Goal: Task Accomplishment & Management: Manage account settings

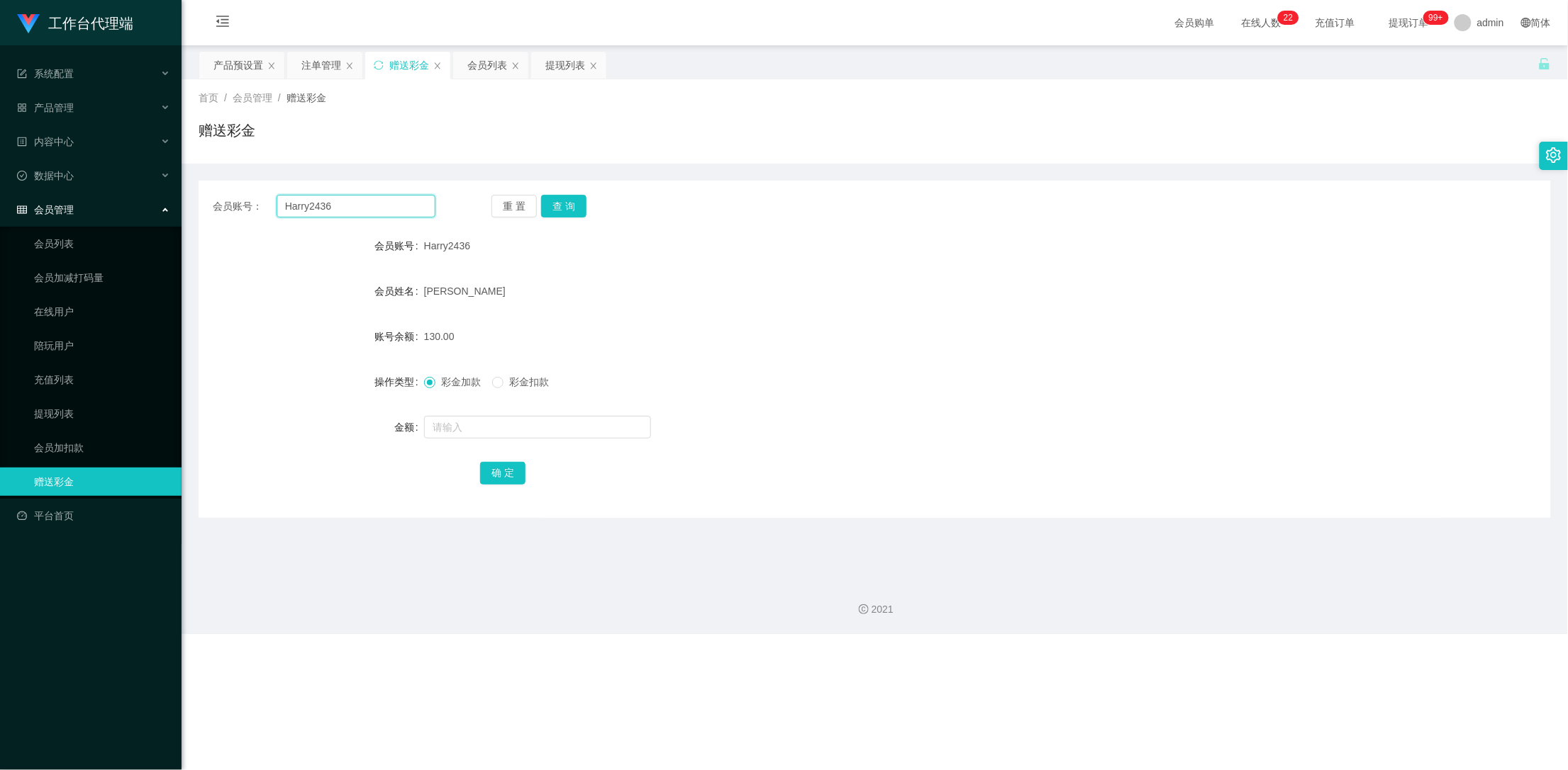
drag, startPoint x: 339, startPoint y: 207, endPoint x: 286, endPoint y: 206, distance: 53.0
click at [286, 206] on input "Harry2436" at bounding box center [356, 206] width 160 height 23
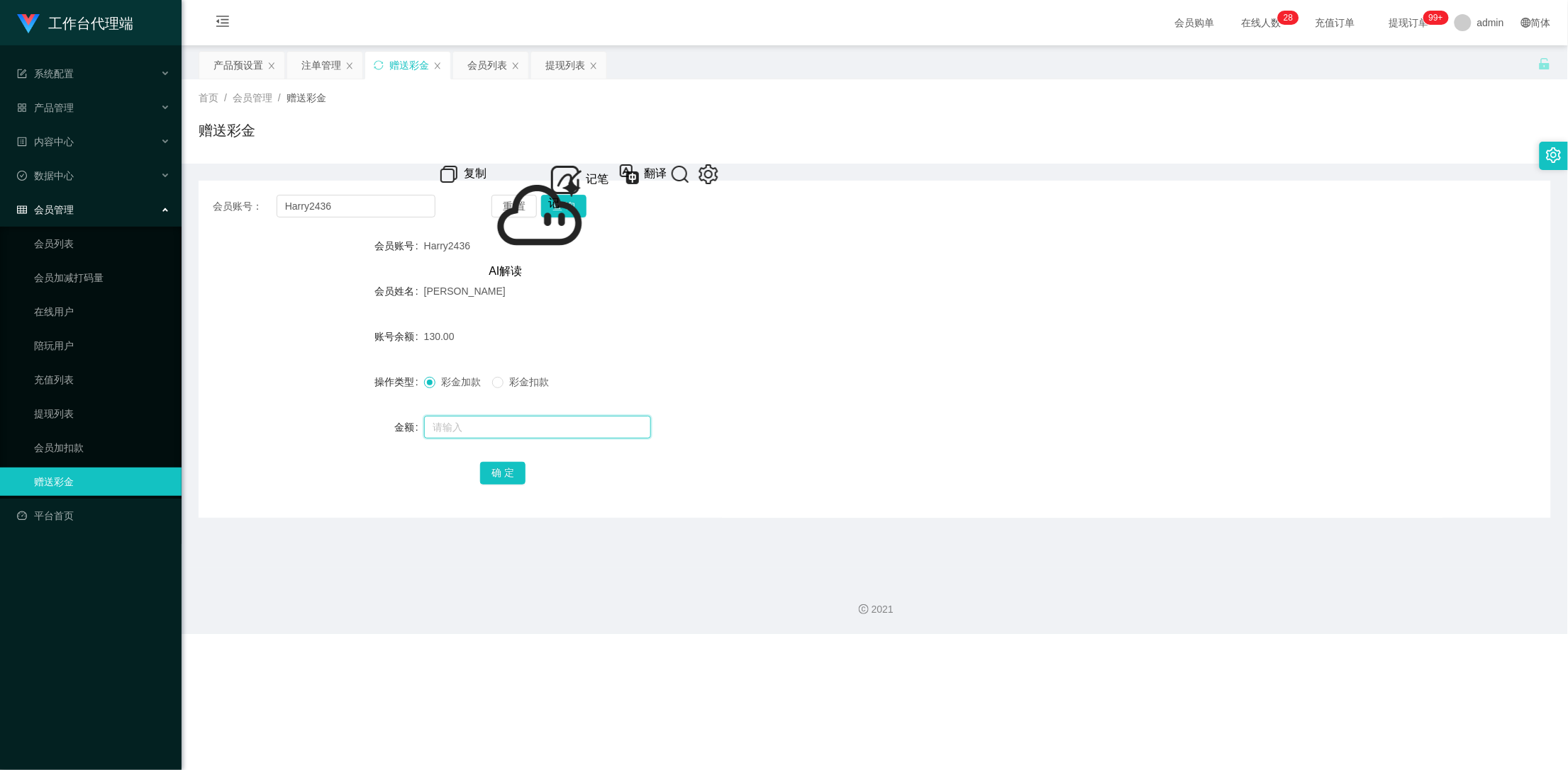
click at [478, 432] on input "text" at bounding box center [537, 427] width 227 height 23
type input "1000"
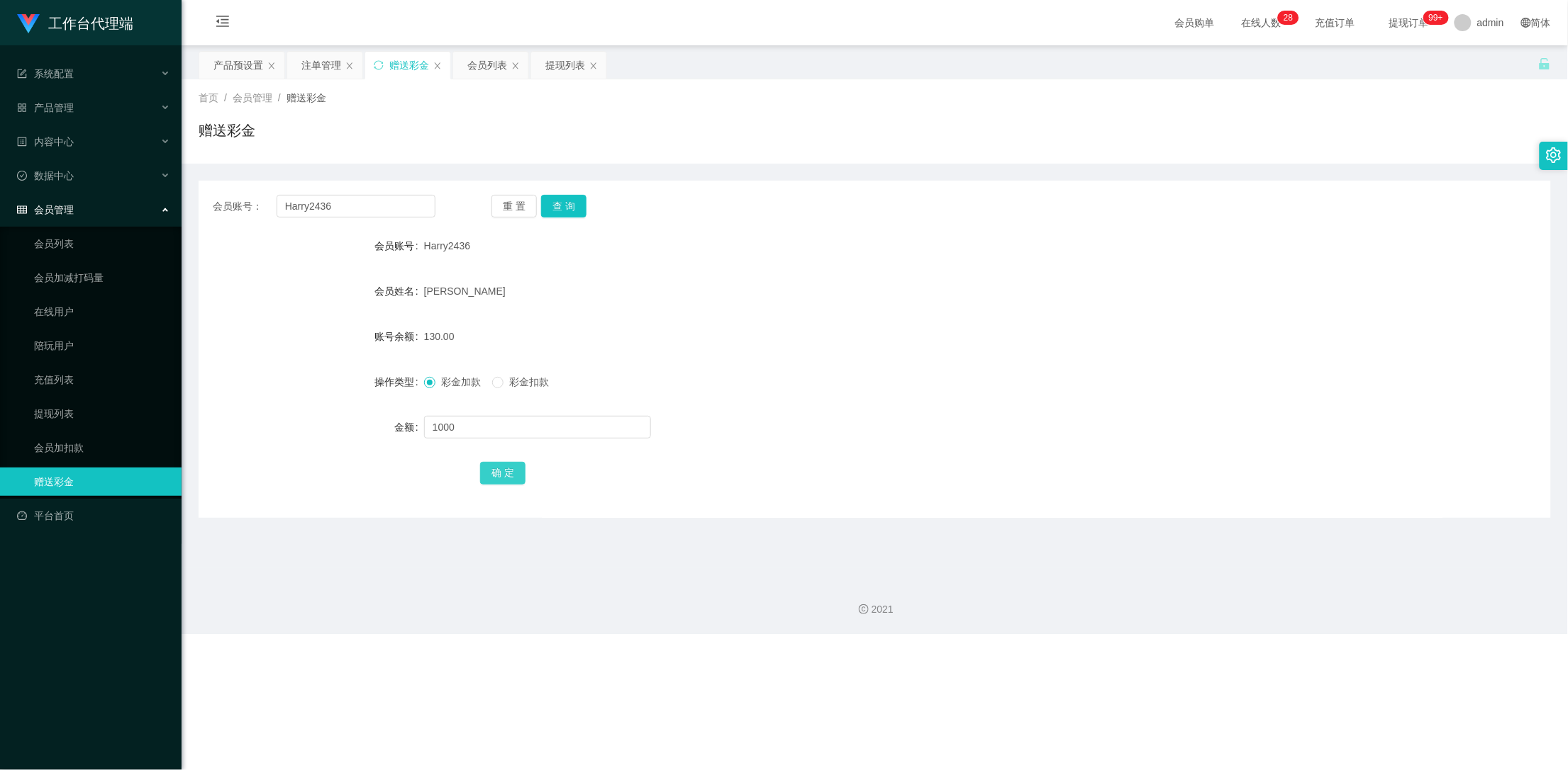
click at [489, 478] on button "确 定" at bounding box center [503, 473] width 45 height 23
drag, startPoint x: 367, startPoint y: 210, endPoint x: 248, endPoint y: 204, distance: 119.2
click at [248, 204] on div "会员账号： Harry2436" at bounding box center [324, 206] width 223 height 23
click at [613, 306] on form "会员账号 Harry2436 会员姓名 [PERSON_NAME] hoe nam 账号余额 1130.00 操作类型 彩金加款 彩金扣款 金额 确 定" at bounding box center [875, 360] width 1352 height 255
drag, startPoint x: 237, startPoint y: 57, endPoint x: 237, endPoint y: 65, distance: 8.0
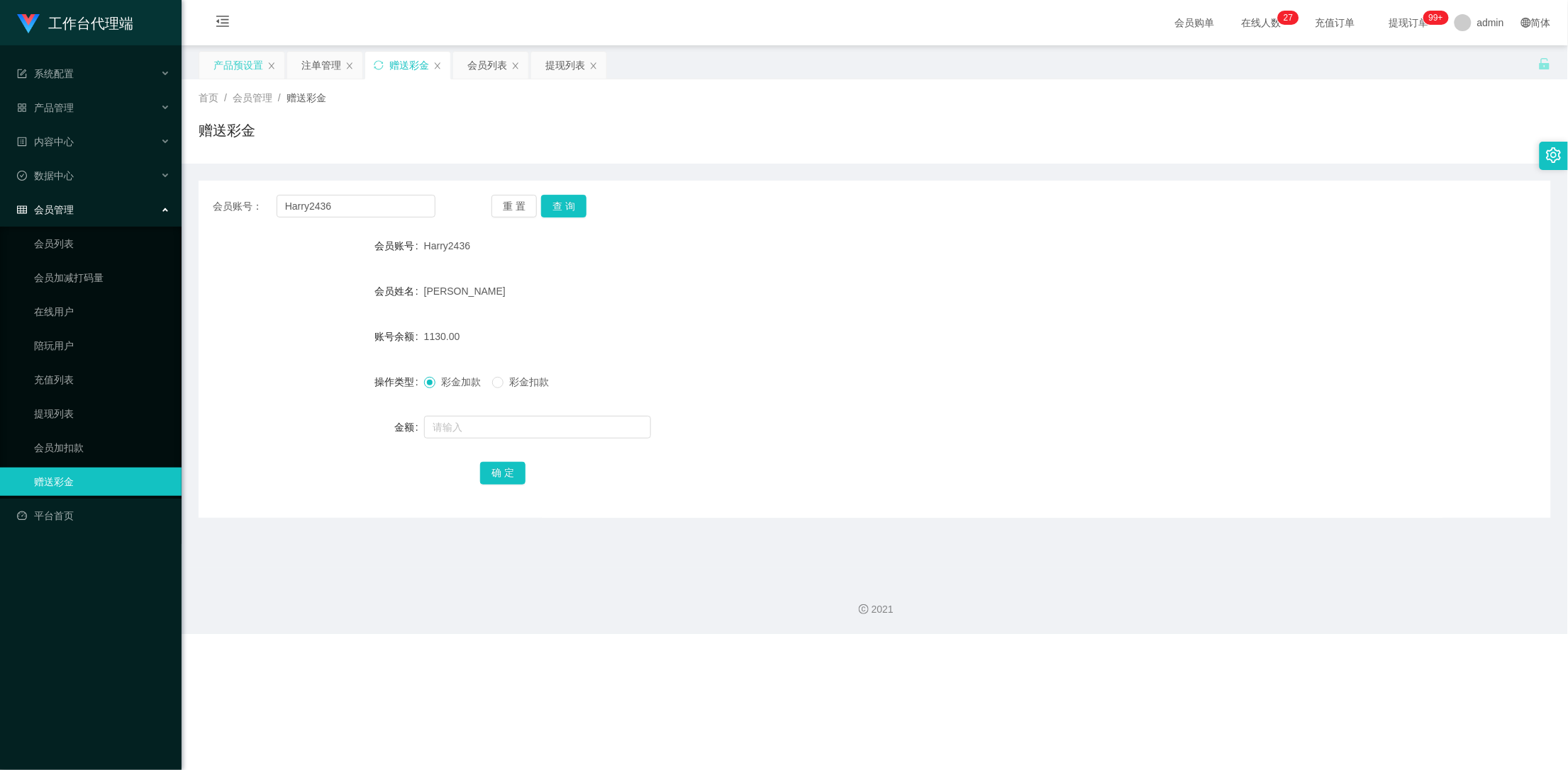
click at [237, 59] on div "产品预设置" at bounding box center [237, 65] width 50 height 27
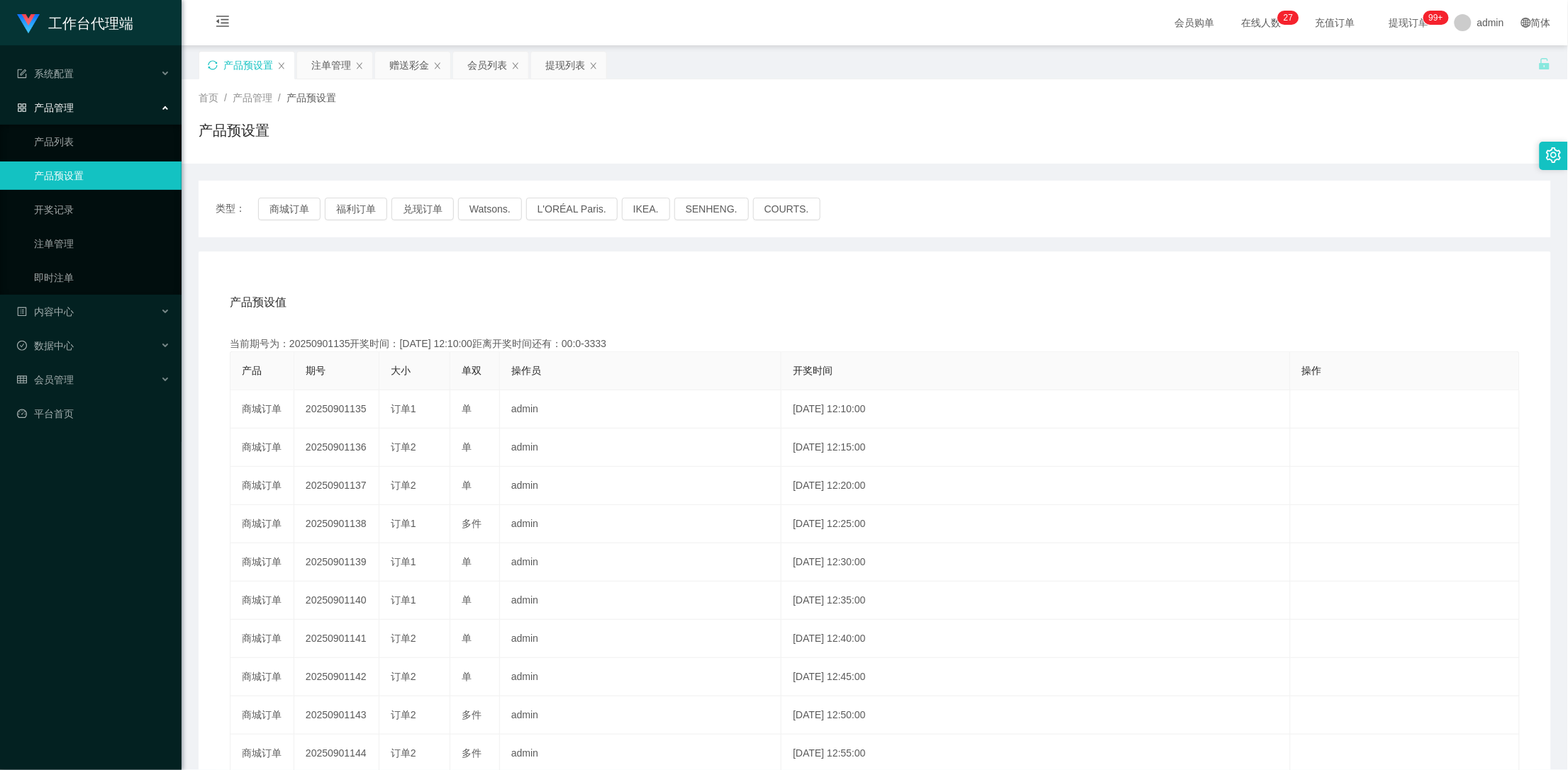
click at [208, 65] on icon "图标: sync" at bounding box center [212, 65] width 10 height 10
click at [351, 212] on button "福利订单" at bounding box center [355, 208] width 63 height 23
click at [392, 62] on div "赠送彩金" at bounding box center [410, 65] width 40 height 27
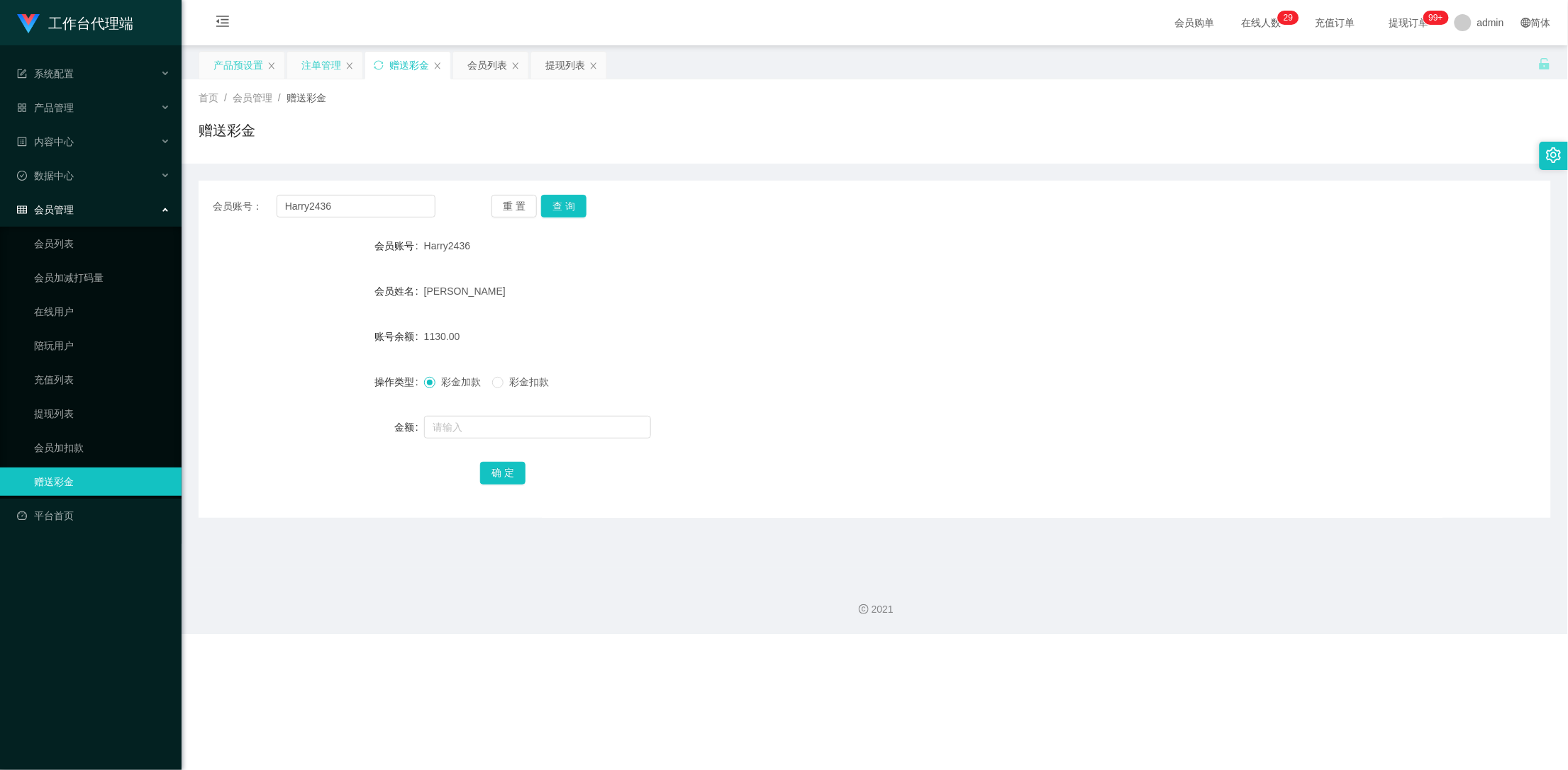
click at [308, 62] on div "注单管理" at bounding box center [322, 65] width 40 height 27
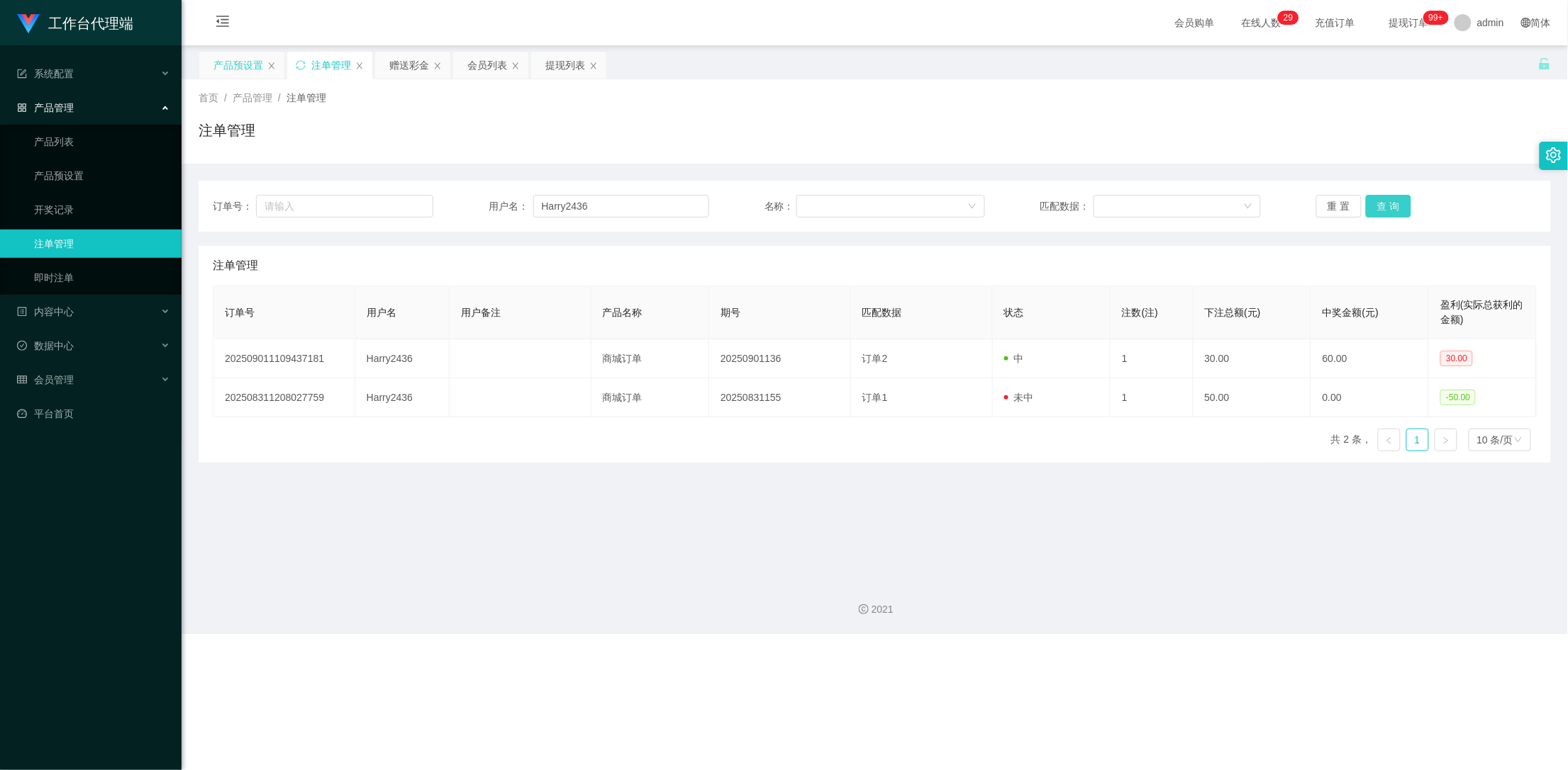
click at [1380, 204] on button "查 询" at bounding box center [1389, 206] width 45 height 23
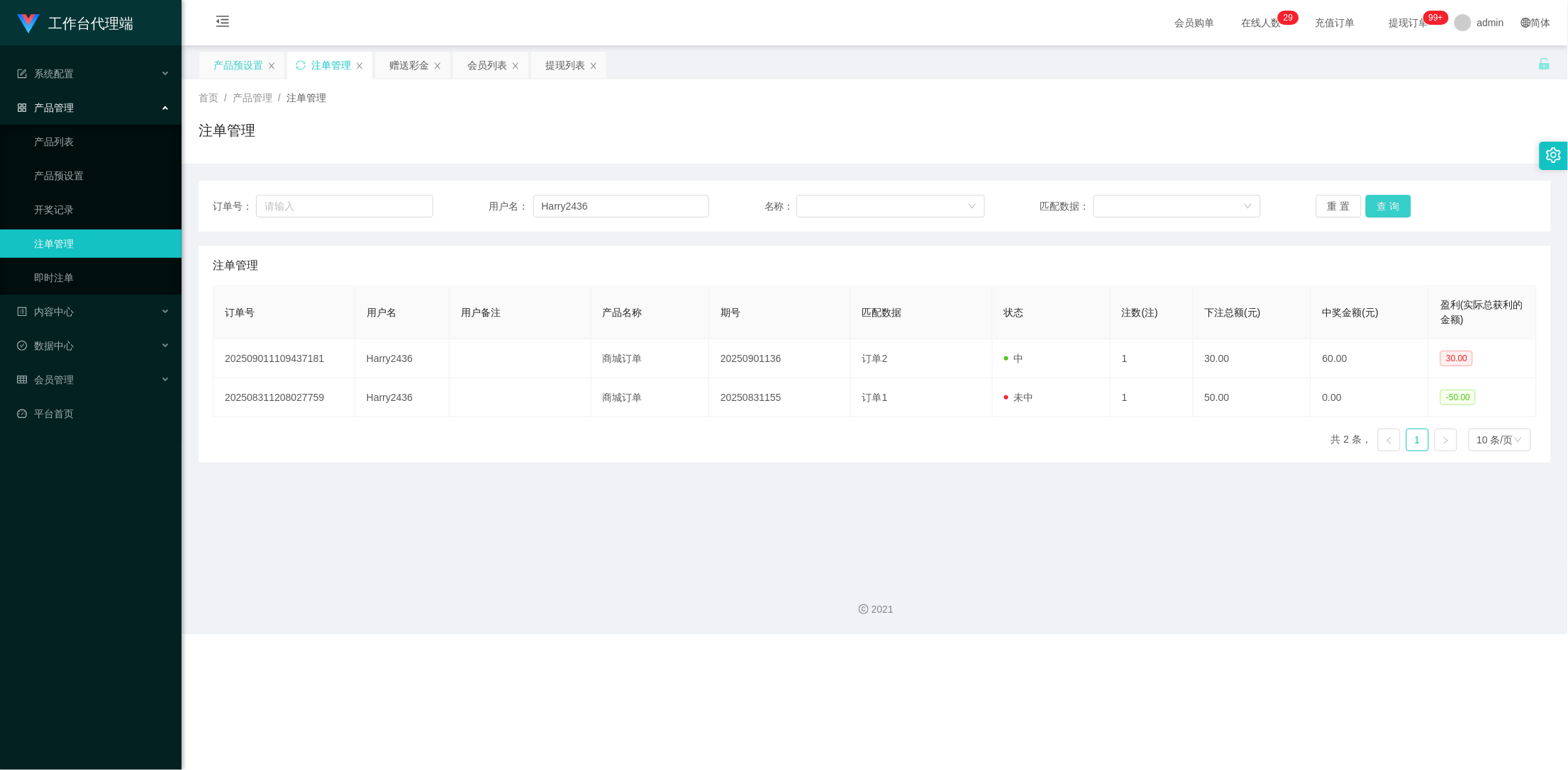
click at [1380, 204] on button "查 询" at bounding box center [1389, 206] width 45 height 23
click at [1380, 204] on div "重 置 查 询" at bounding box center [1426, 206] width 220 height 23
click at [1380, 204] on button "查 询" at bounding box center [1389, 206] width 45 height 23
click at [1380, 204] on div "重 置 查 询" at bounding box center [1426, 206] width 220 height 23
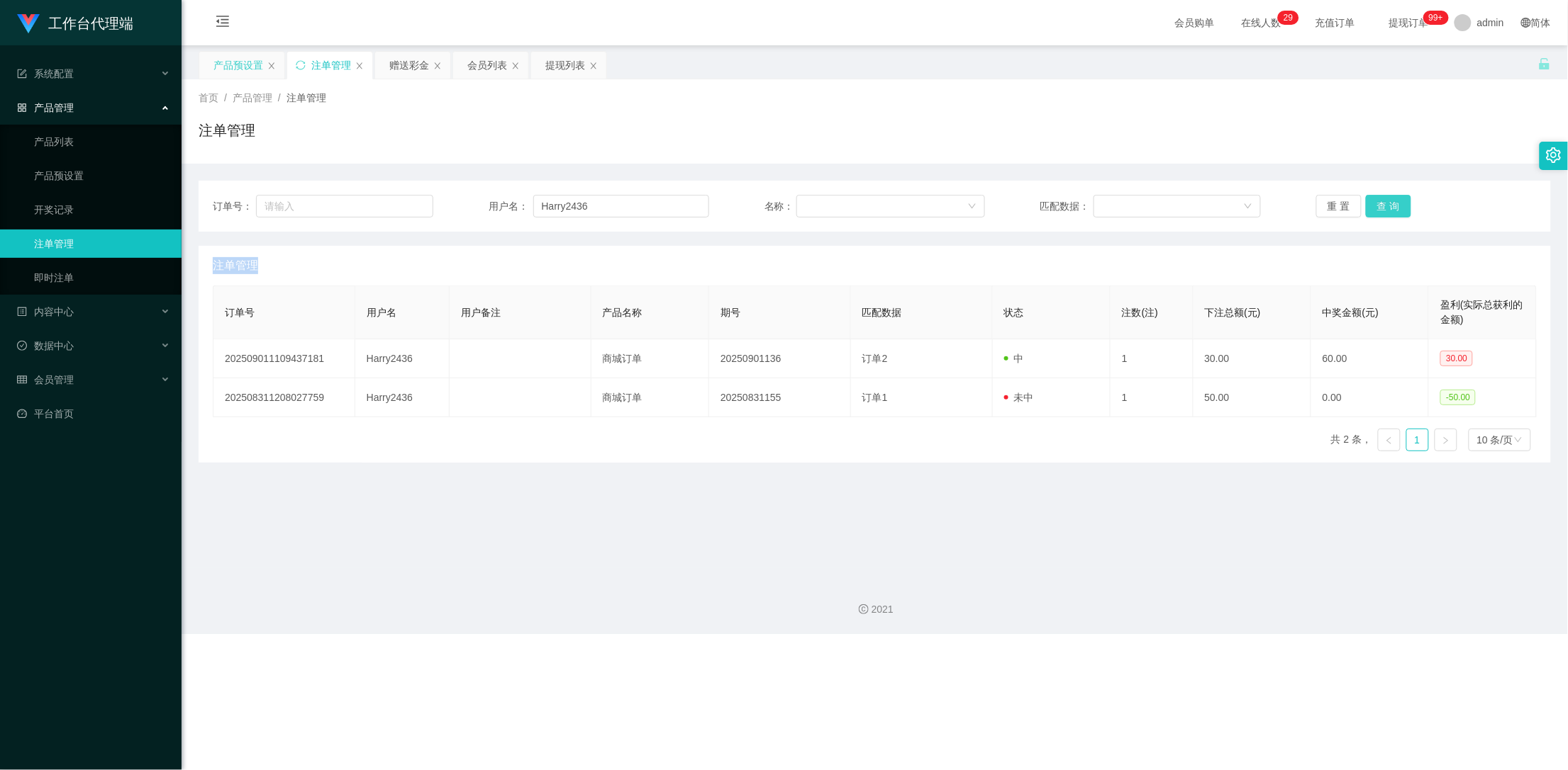
click at [1380, 204] on button "查 询" at bounding box center [1389, 206] width 45 height 23
click at [1380, 204] on div "重 置 查 询" at bounding box center [1426, 206] width 220 height 23
click at [1380, 204] on button "查 询" at bounding box center [1389, 206] width 45 height 23
drag, startPoint x: 1380, startPoint y: 204, endPoint x: 1156, endPoint y: 201, distance: 224.0
click at [1380, 204] on div "重 置 查 询" at bounding box center [1426, 206] width 220 height 23
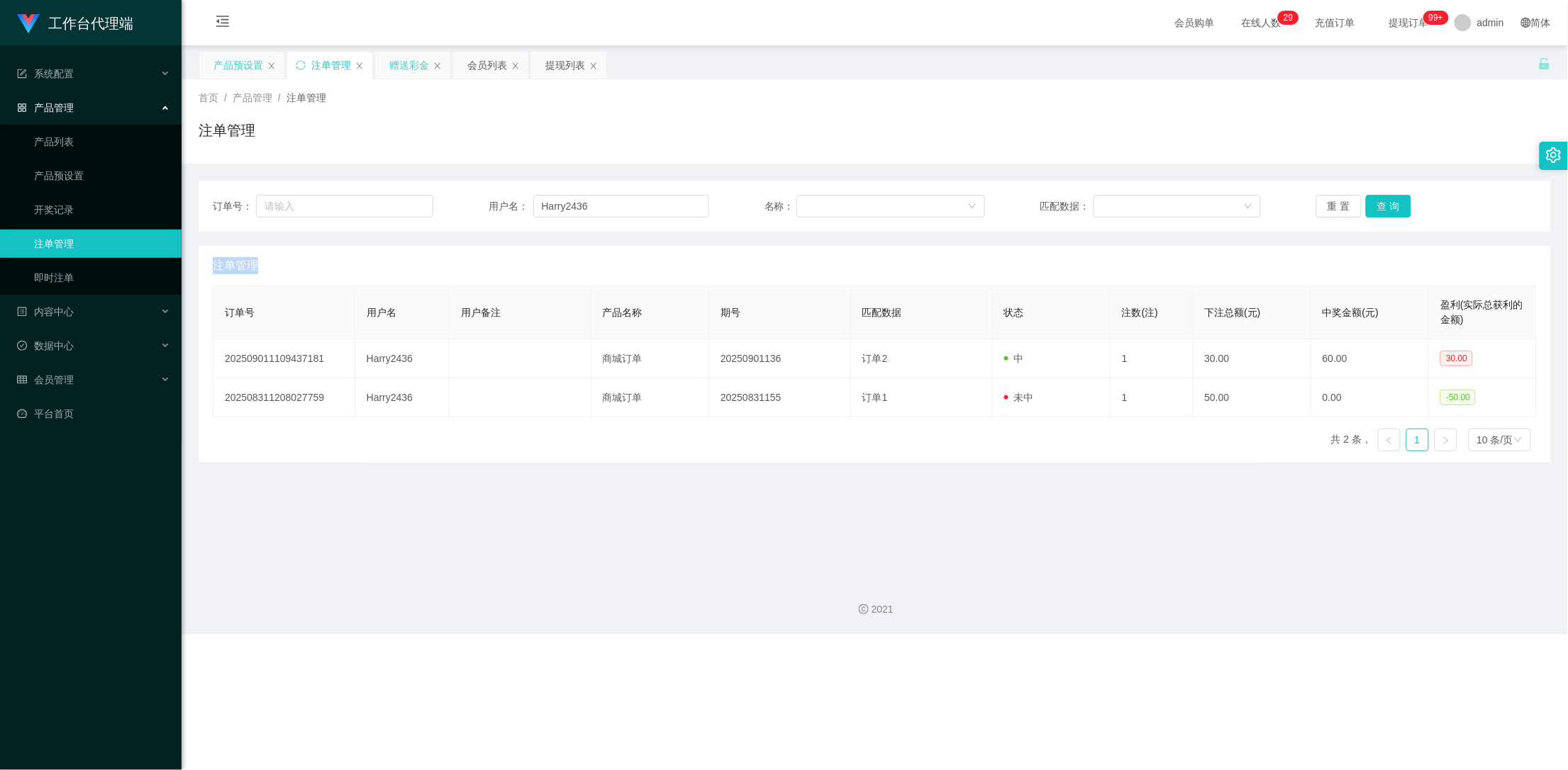
click at [407, 60] on div "赠送彩金" at bounding box center [410, 65] width 40 height 27
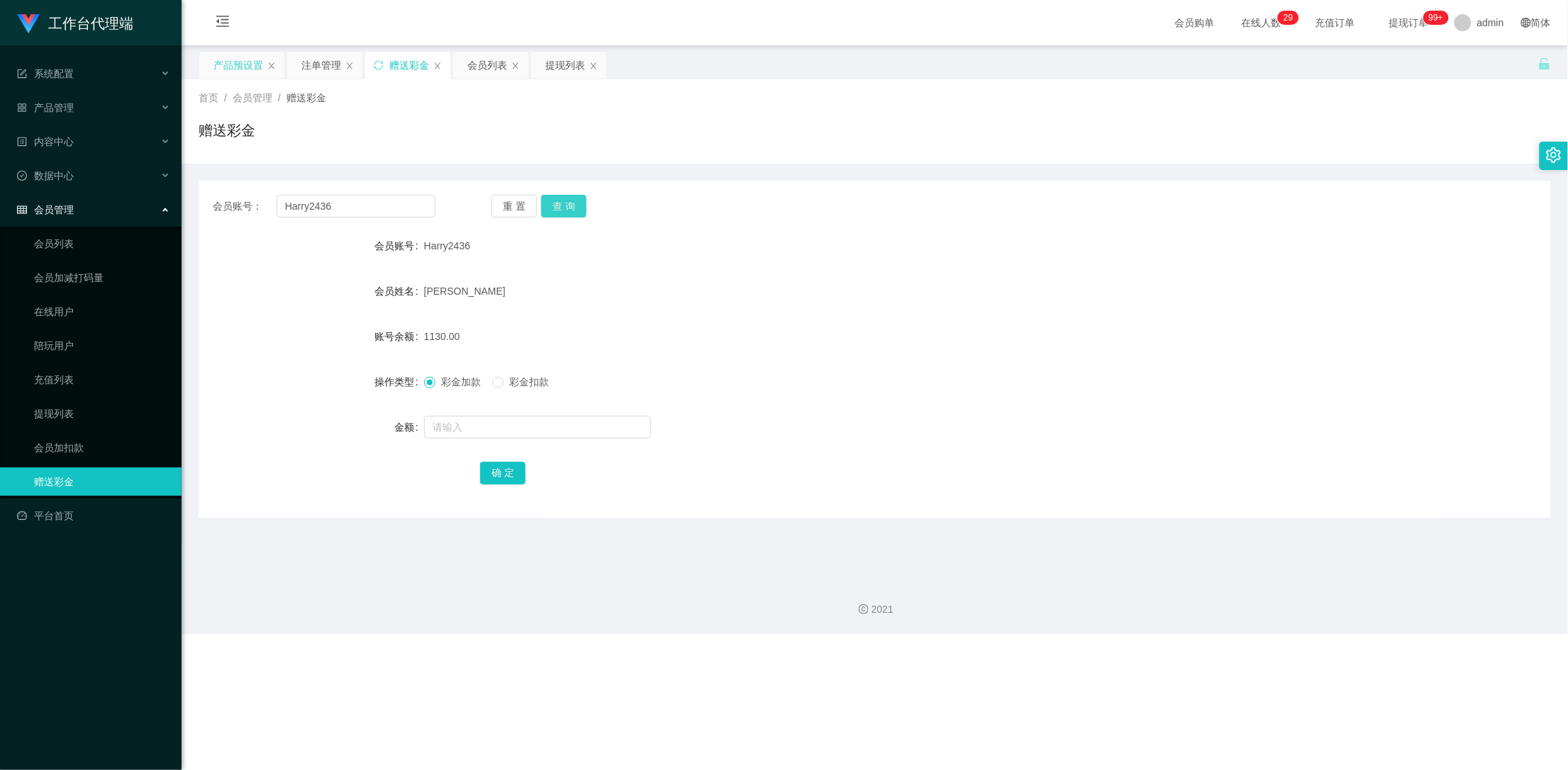
click at [578, 208] on button "查 询" at bounding box center [564, 206] width 45 height 23
click at [566, 208] on button "查 询" at bounding box center [564, 206] width 45 height 23
drag, startPoint x: 566, startPoint y: 208, endPoint x: 560, endPoint y: 200, distance: 10.0
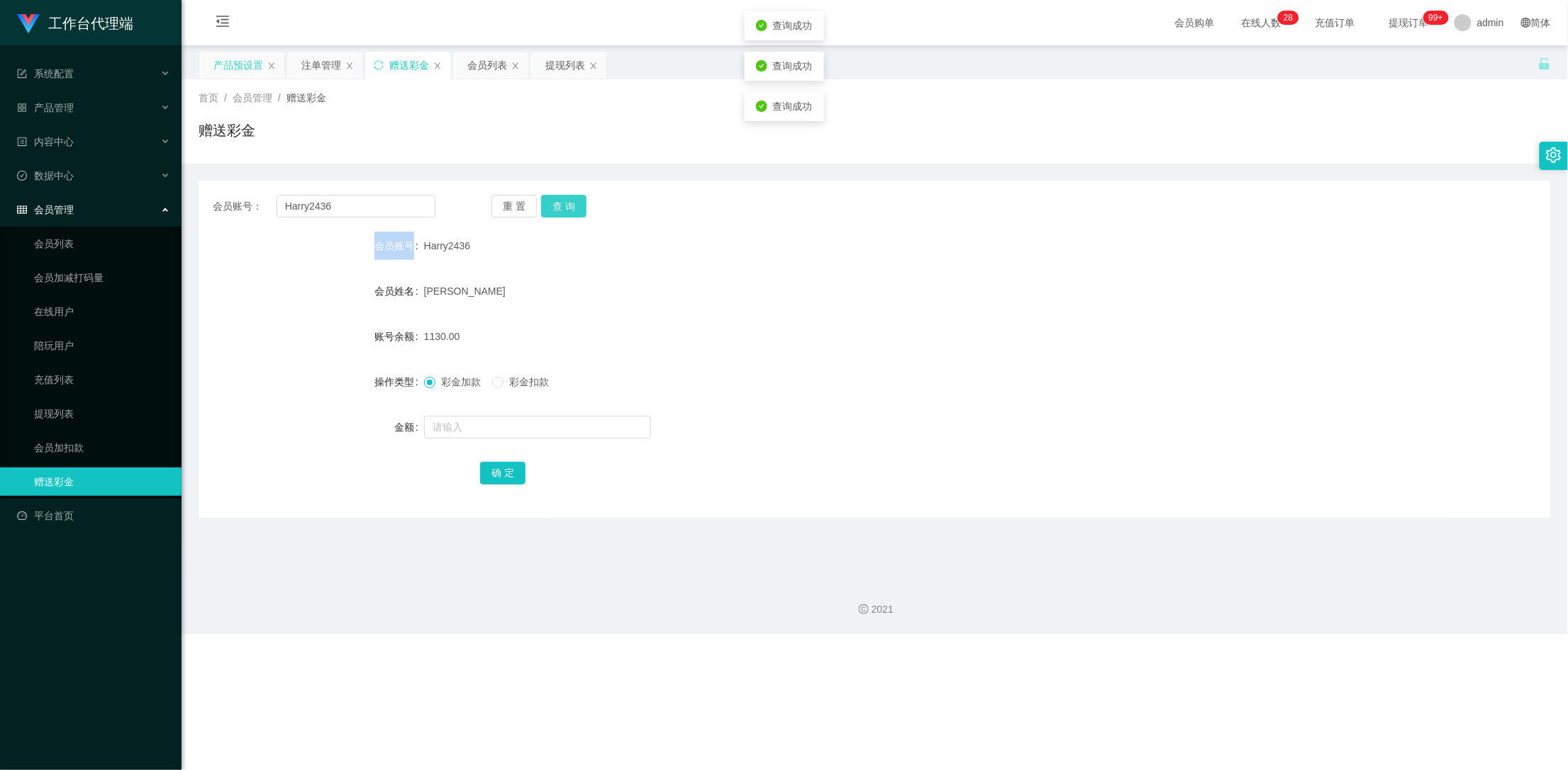
click at [566, 208] on div "重 置 查 询" at bounding box center [603, 206] width 223 height 23
click at [315, 72] on div "注单管理" at bounding box center [322, 65] width 40 height 27
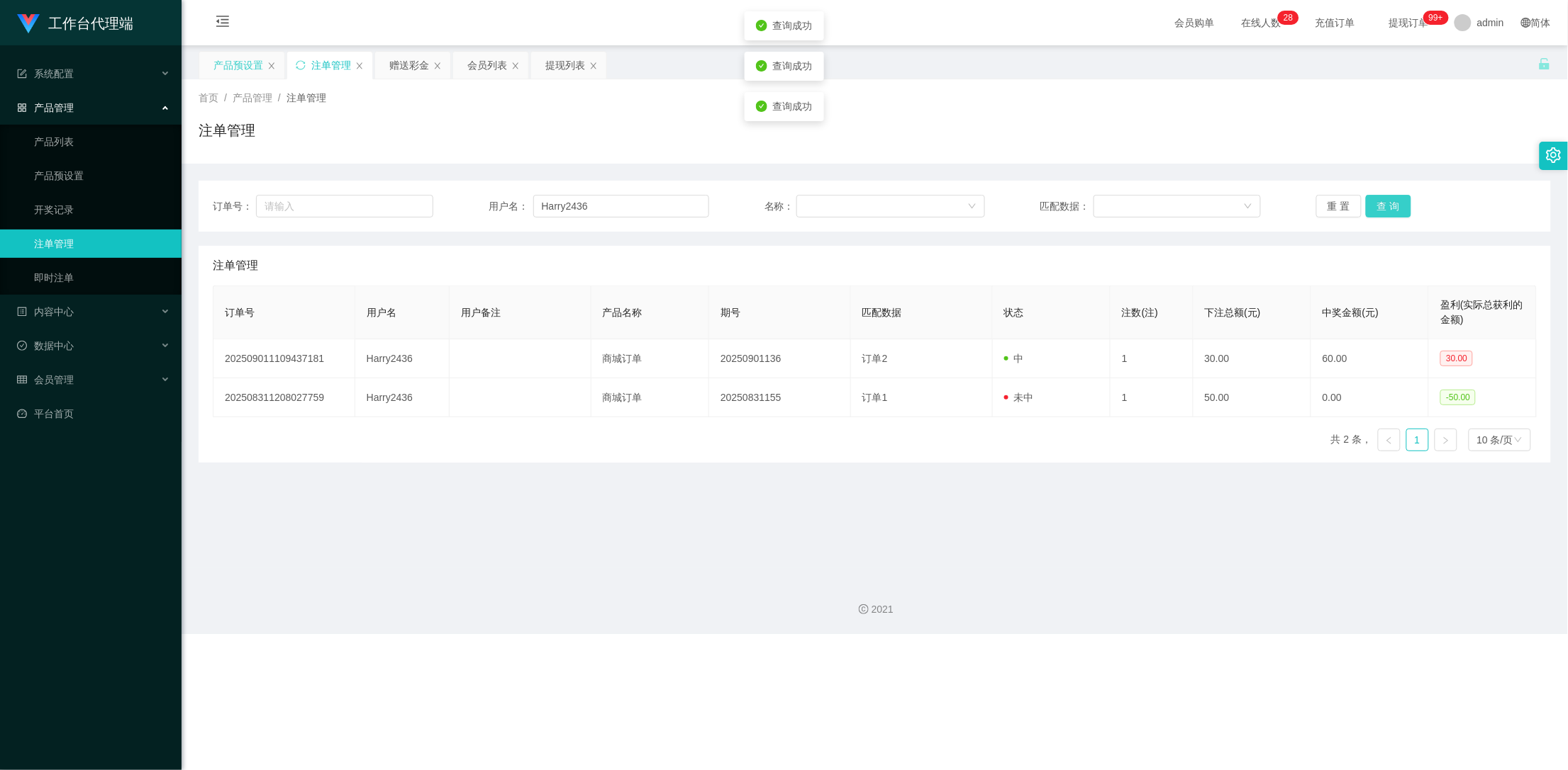
click at [1379, 209] on button "查 询" at bounding box center [1389, 206] width 45 height 23
click at [1379, 209] on div "重 置 查 询" at bounding box center [1426, 206] width 220 height 23
click at [1379, 209] on button "查 询" at bounding box center [1389, 206] width 45 height 23
click at [1391, 207] on button "查 询" at bounding box center [1389, 206] width 45 height 23
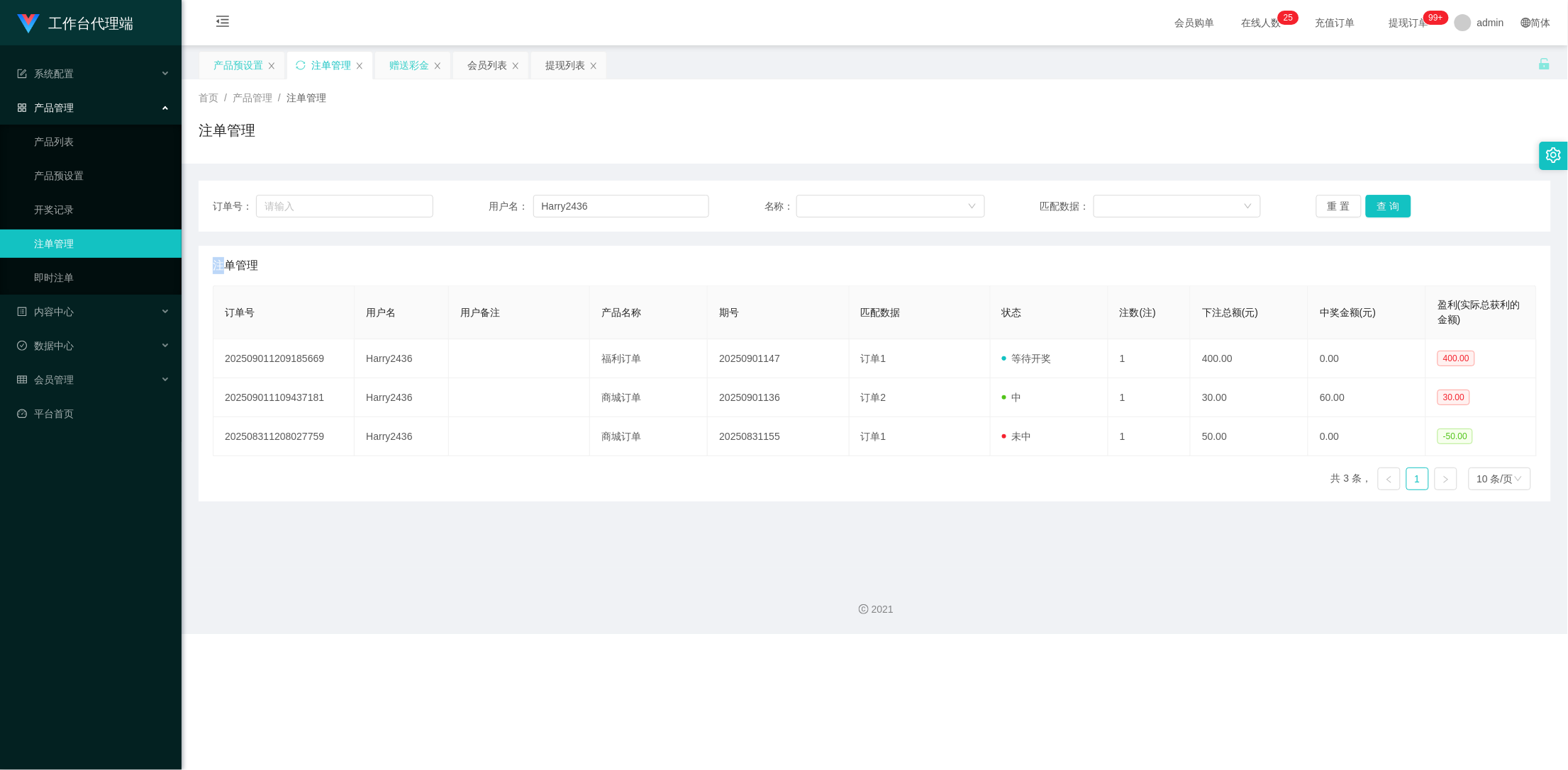
drag, startPoint x: 392, startPoint y: 58, endPoint x: 418, endPoint y: 64, distance: 26.7
click at [392, 58] on div "赠送彩金" at bounding box center [410, 65] width 40 height 27
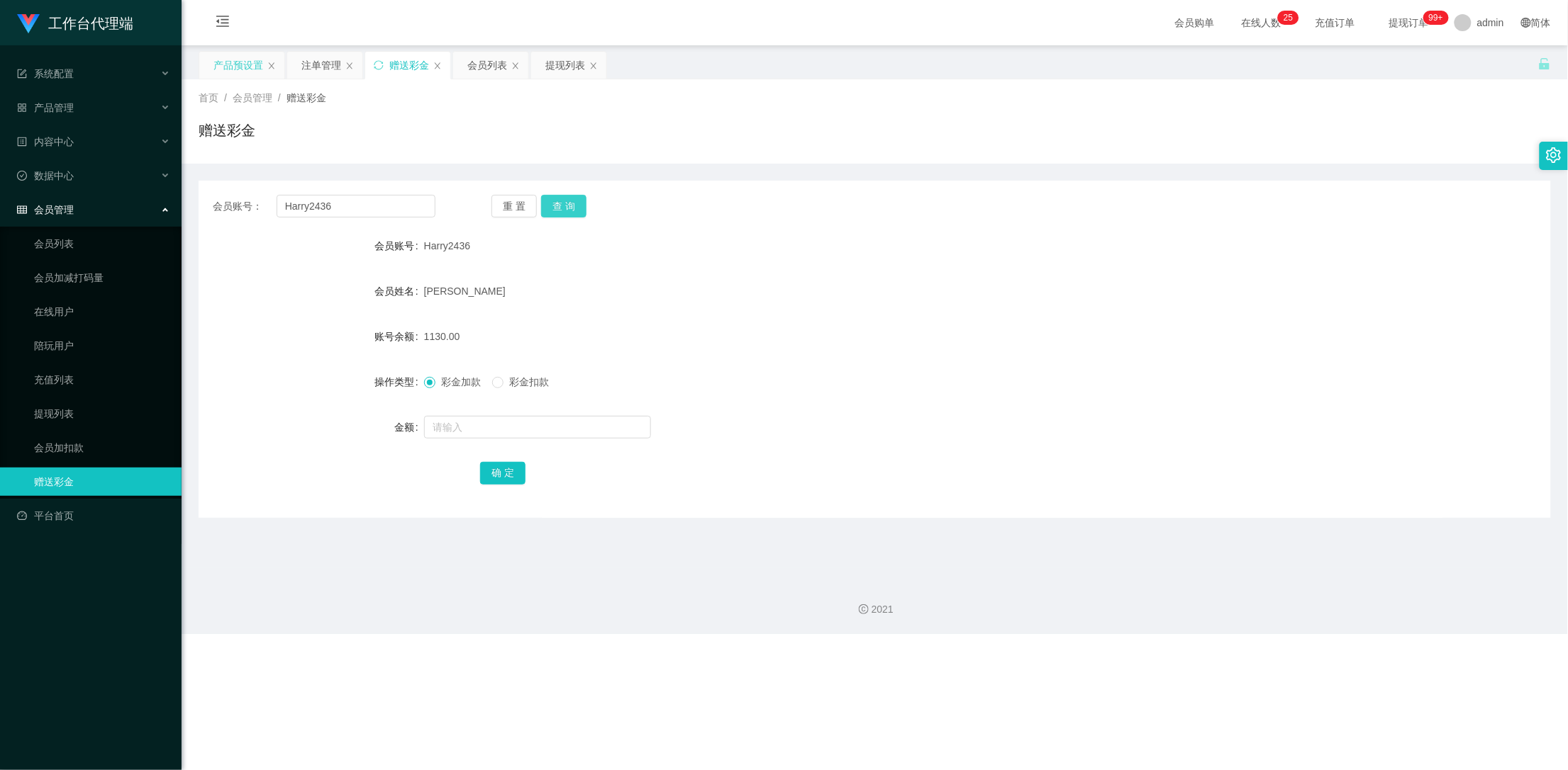
click at [562, 204] on button "查 询" at bounding box center [564, 206] width 45 height 23
drag, startPoint x: 368, startPoint y: 210, endPoint x: 272, endPoint y: 194, distance: 97.3
click at [272, 195] on div "会员账号： Harry2436" at bounding box center [324, 206] width 223 height 23
